Goal: Task Accomplishment & Management: Manage account settings

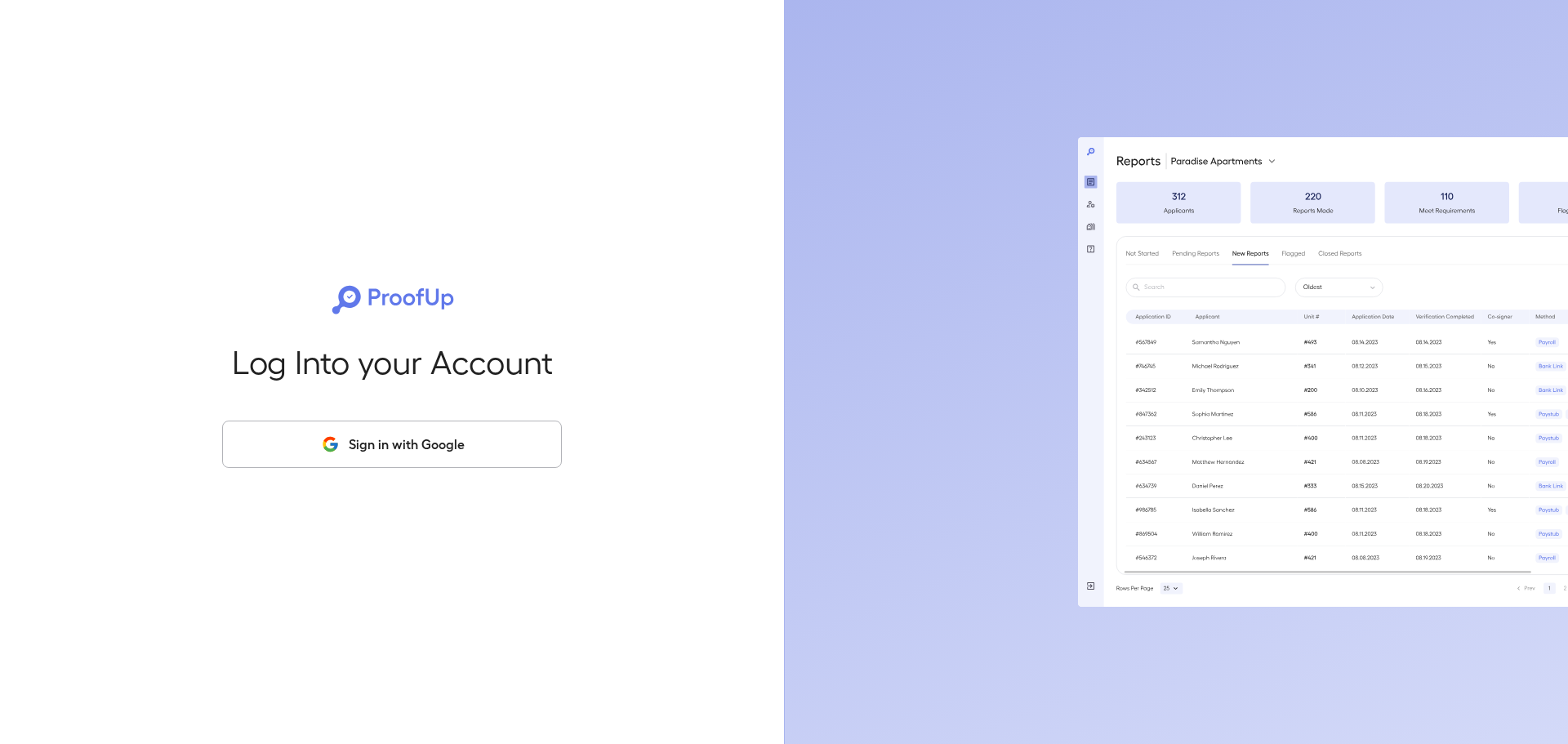
click at [327, 438] on icon "button" at bounding box center [330, 444] width 20 height 19
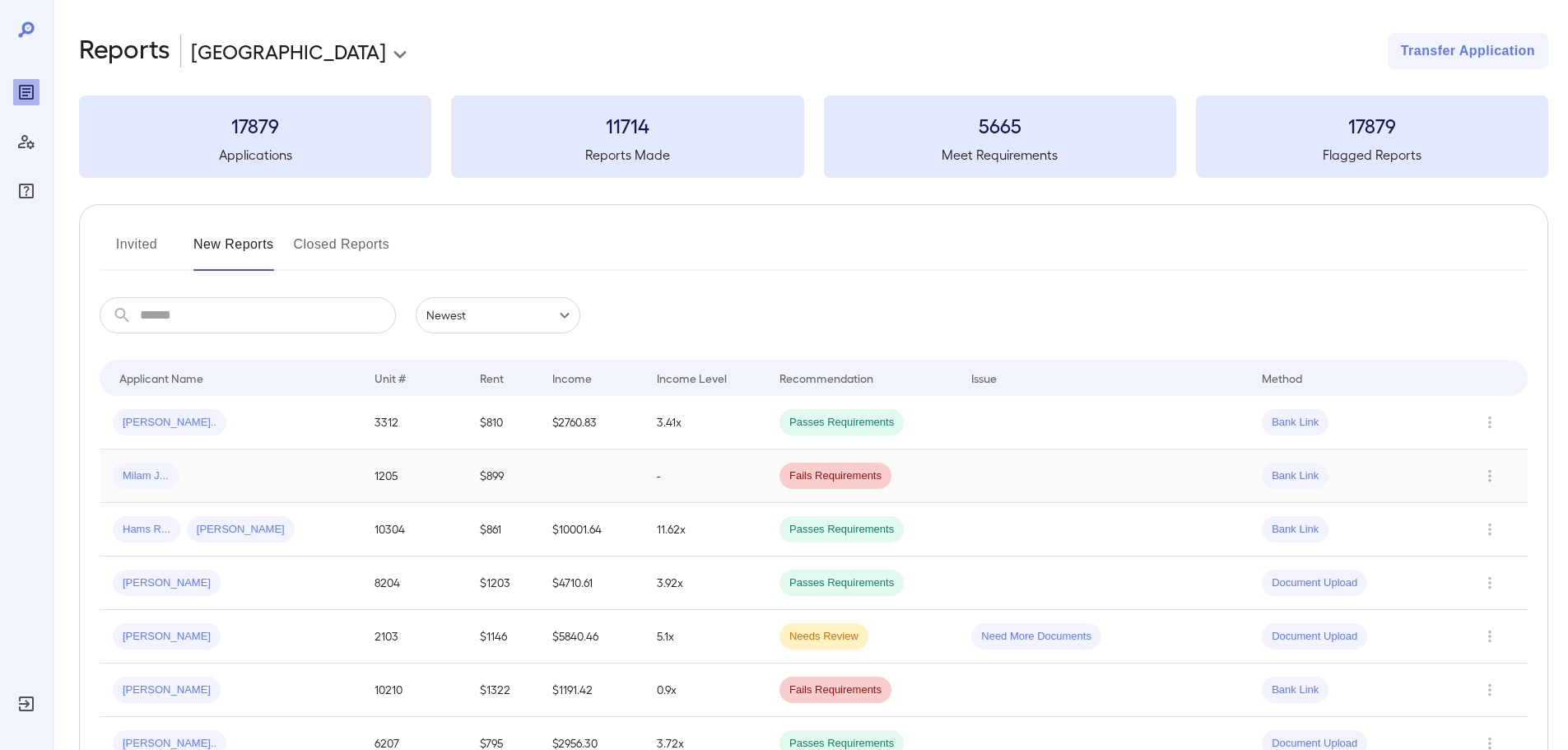
click at [174, 475] on span "Milam J..." at bounding box center [146, 476] width 66 height 16
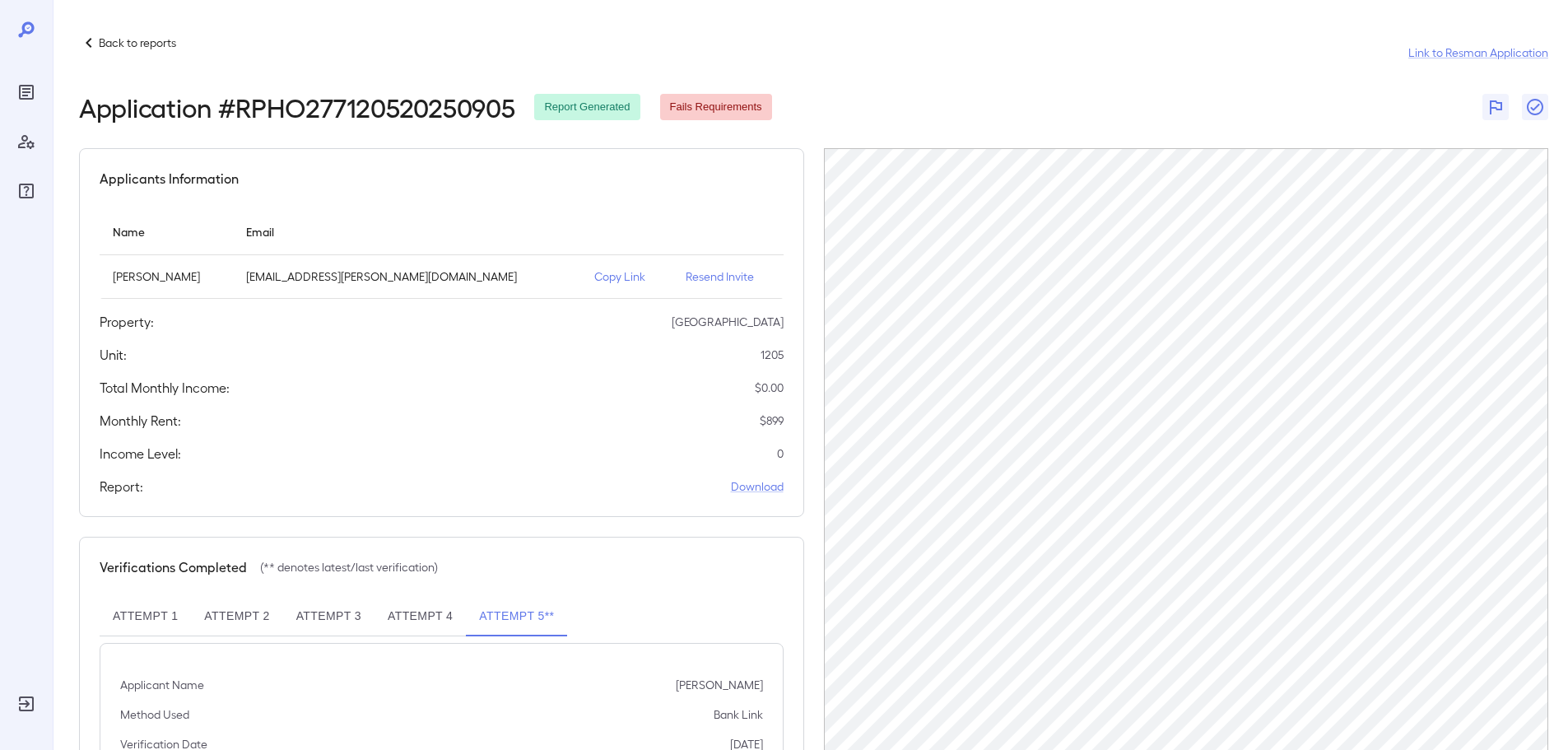
click at [688, 276] on p "Resend Invite" at bounding box center [728, 276] width 85 height 17
